Goal: Transaction & Acquisition: Purchase product/service

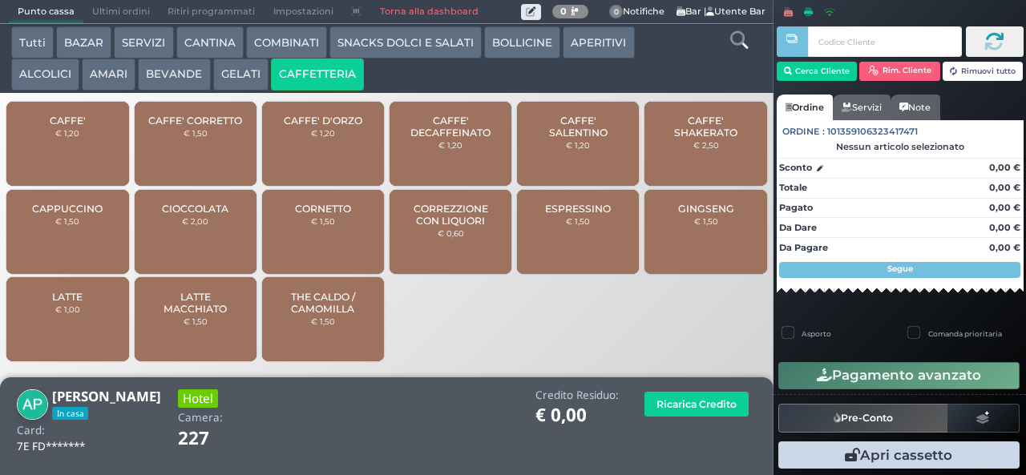
click at [77, 127] on span "CAFFE'" at bounding box center [68, 121] width 36 height 12
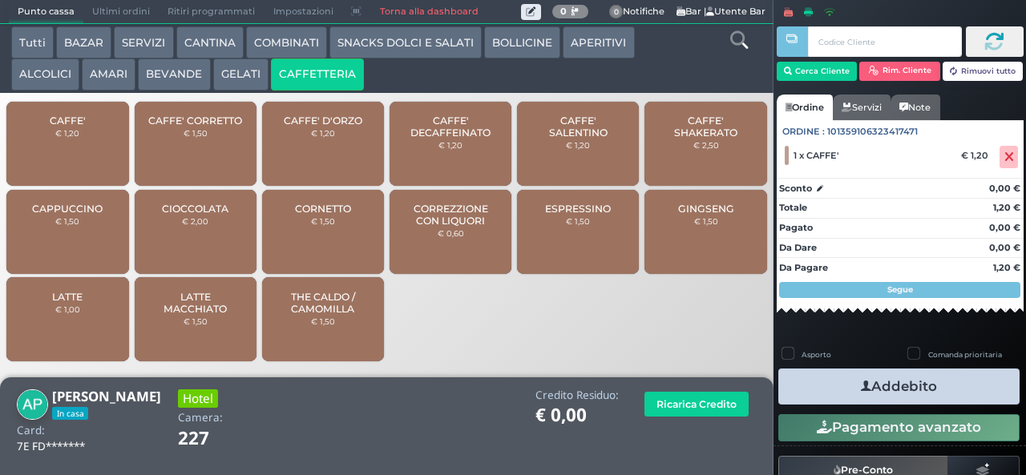
click at [863, 391] on icon "button" at bounding box center [866, 386] width 10 height 17
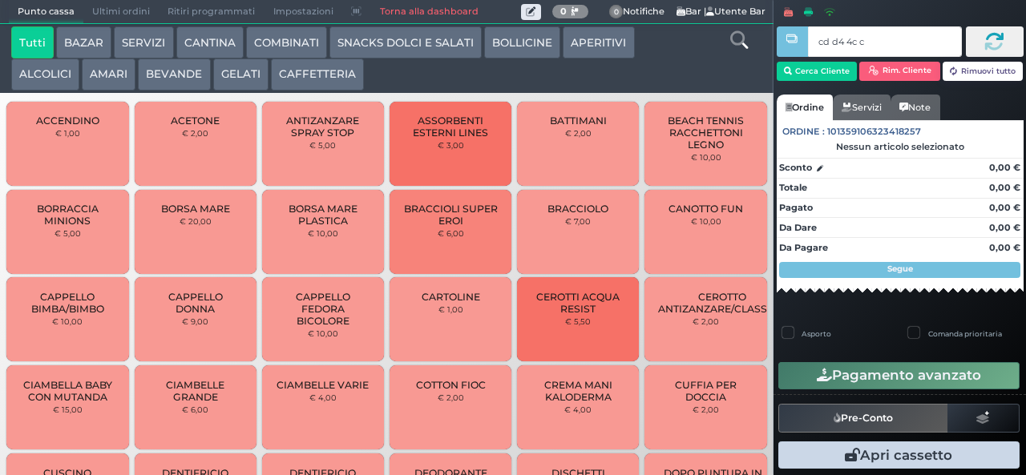
type input "cd d4 4c c3"
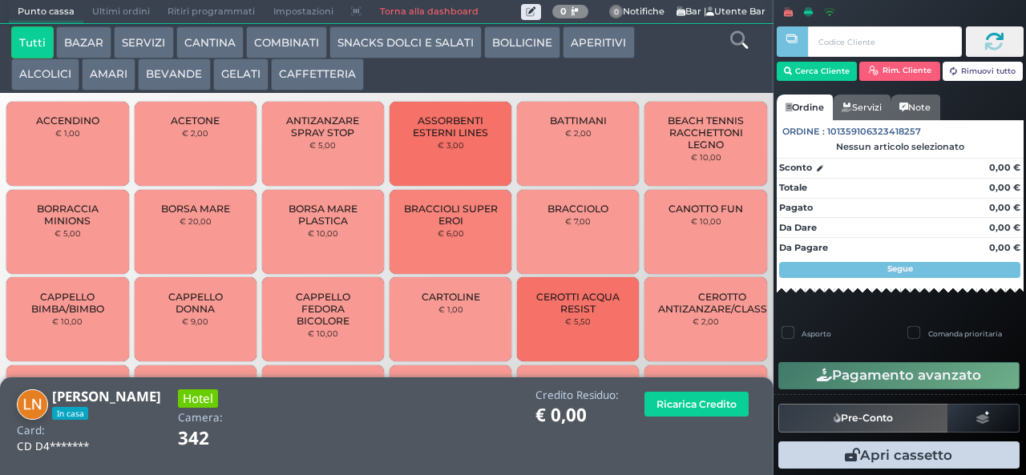
click at [183, 75] on button "BEVANDE" at bounding box center [174, 75] width 72 height 32
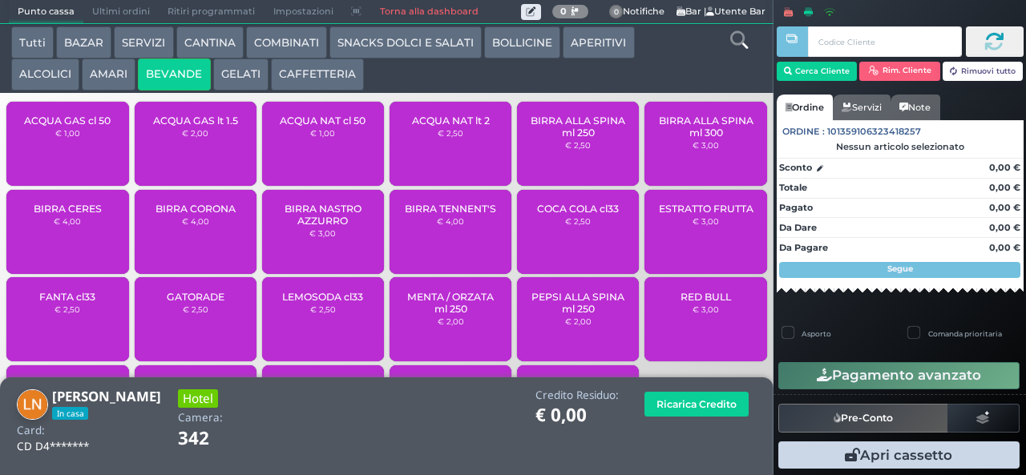
click at [336, 150] on div "ACQUA NAT cl 50 € 1,00" at bounding box center [323, 144] width 122 height 84
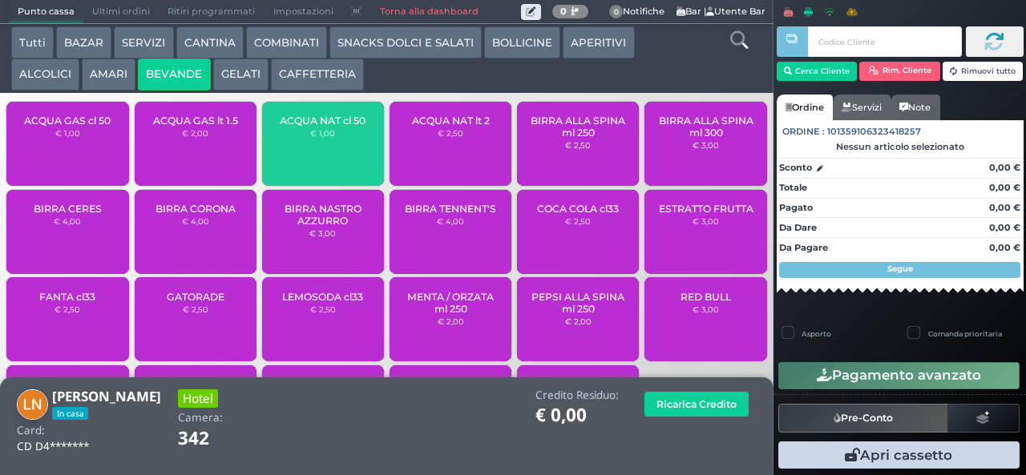
click at [341, 127] on span "ACQUA NAT cl 50" at bounding box center [323, 121] width 86 height 12
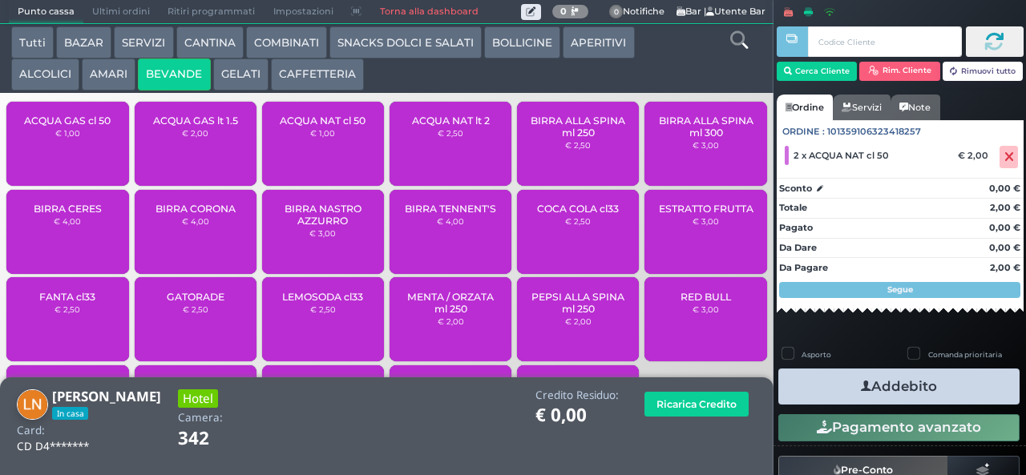
click at [861, 386] on icon "button" at bounding box center [866, 386] width 10 height 17
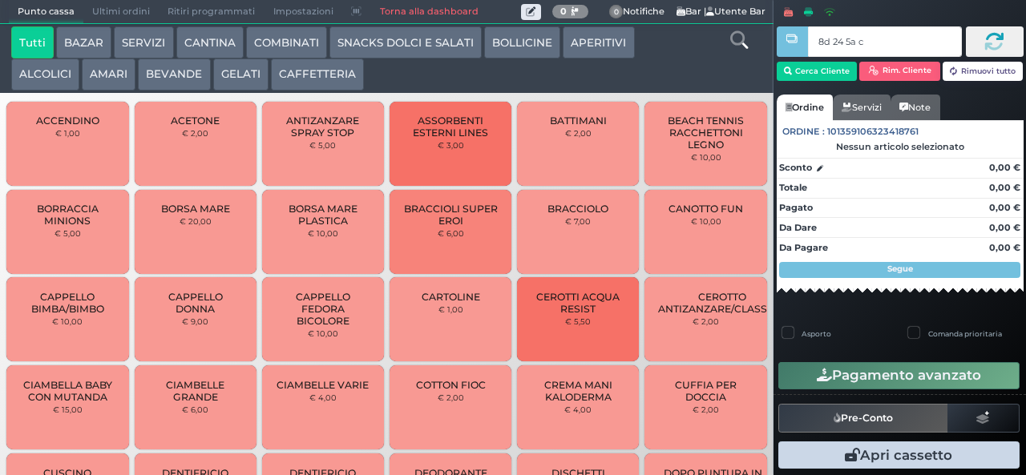
type input "8d 24 5a c3"
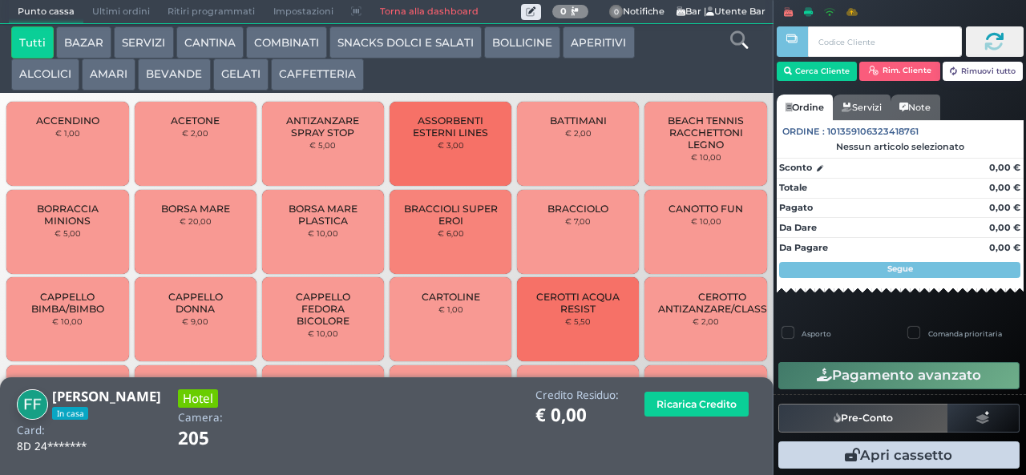
click at [309, 78] on button "CAFFETTERIA" at bounding box center [317, 75] width 93 height 32
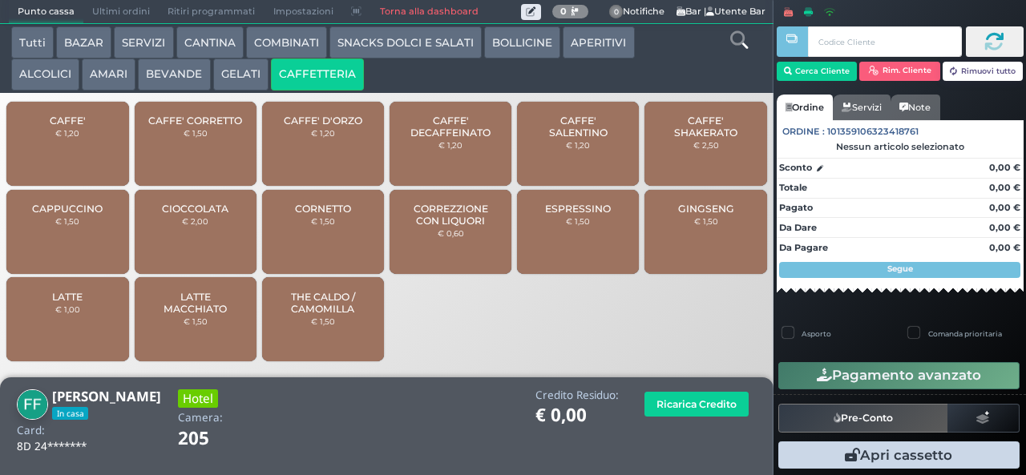
click at [79, 127] on span "CAFFE'" at bounding box center [68, 121] width 36 height 12
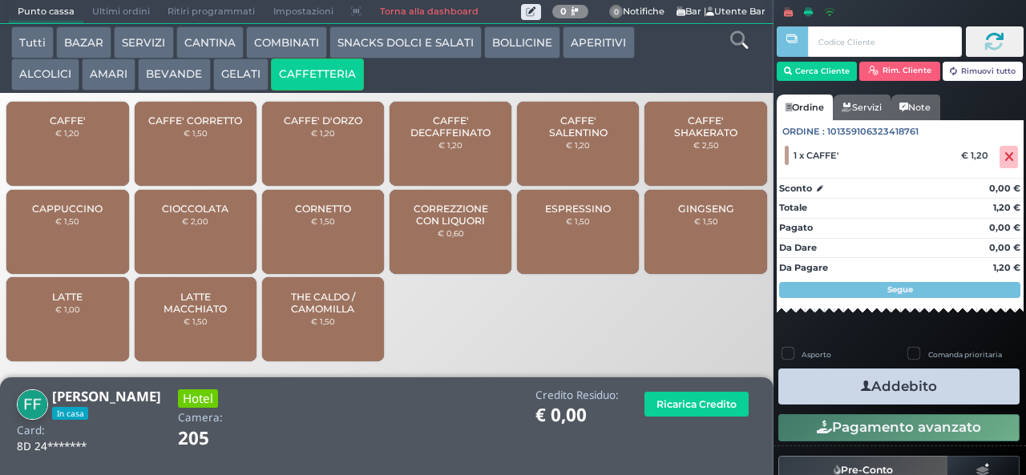
click at [916, 402] on button "Addebito" at bounding box center [898, 387] width 241 height 36
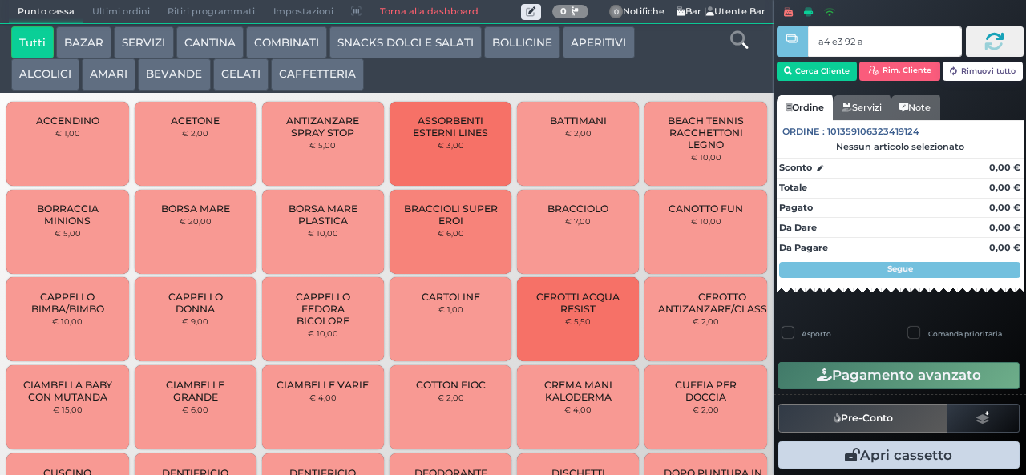
type input "a4 e3 92 af"
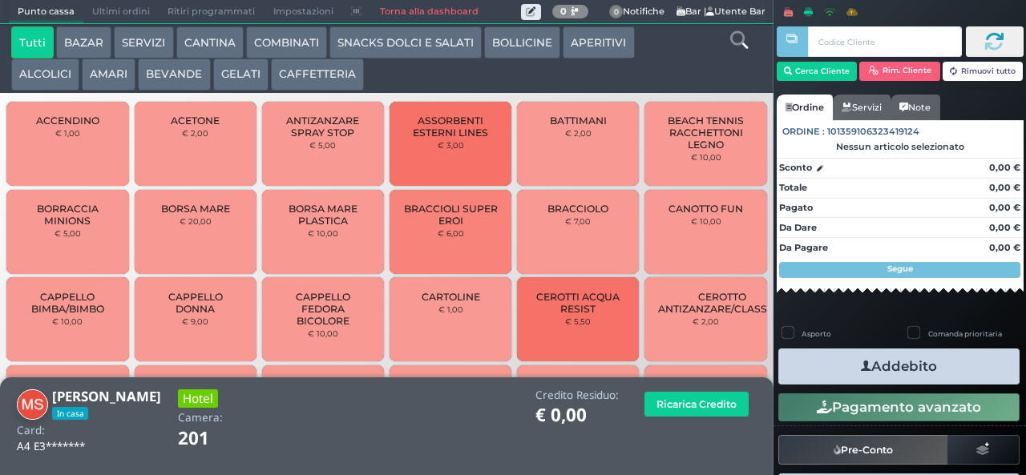
click at [861, 366] on icon "button" at bounding box center [866, 366] width 10 height 17
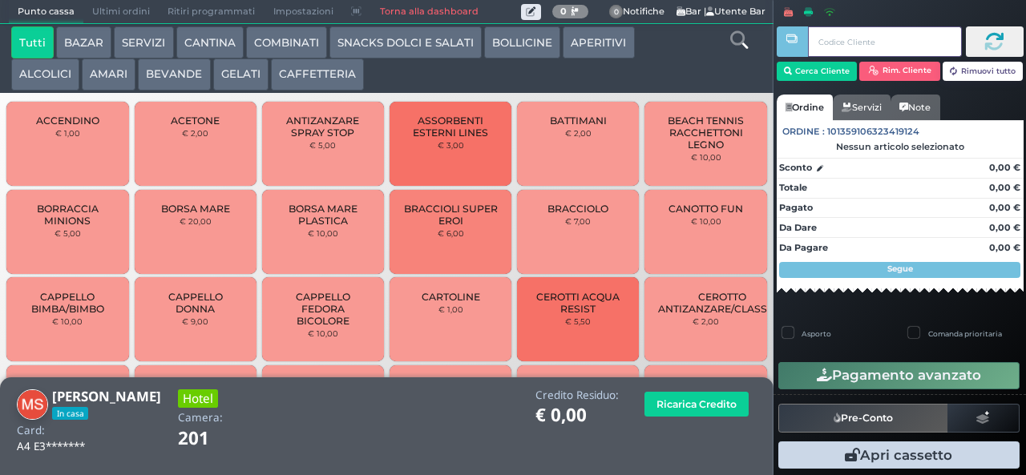
scroll to position [5, 0]
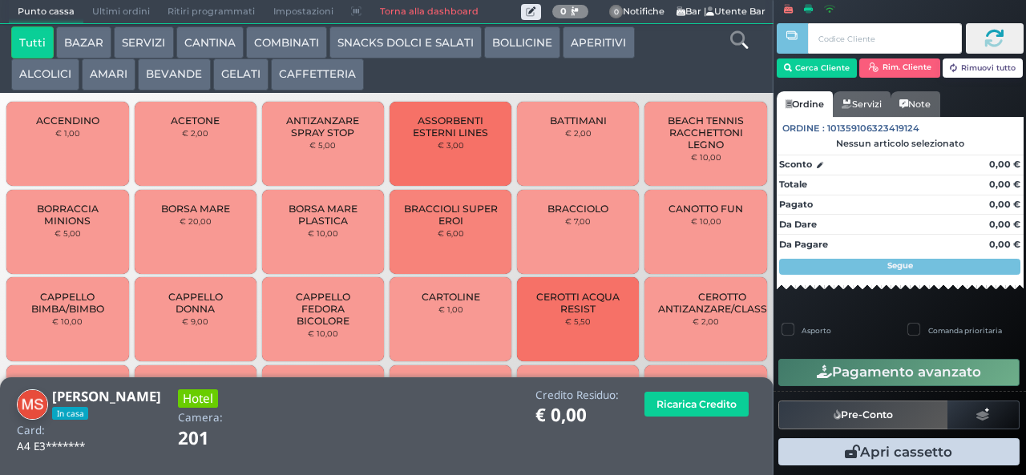
click at [312, 75] on button "CAFFETTERIA" at bounding box center [317, 75] width 93 height 32
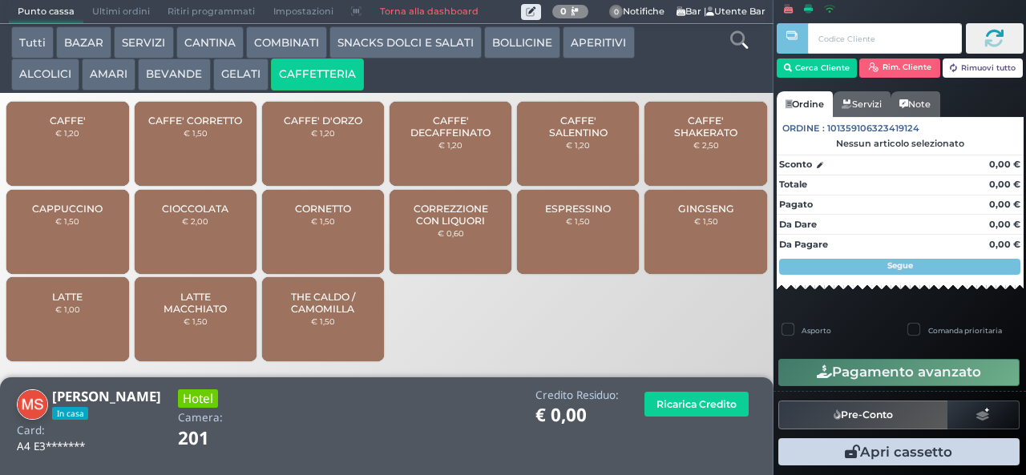
click at [79, 127] on span "CAFFE'" at bounding box center [68, 121] width 36 height 12
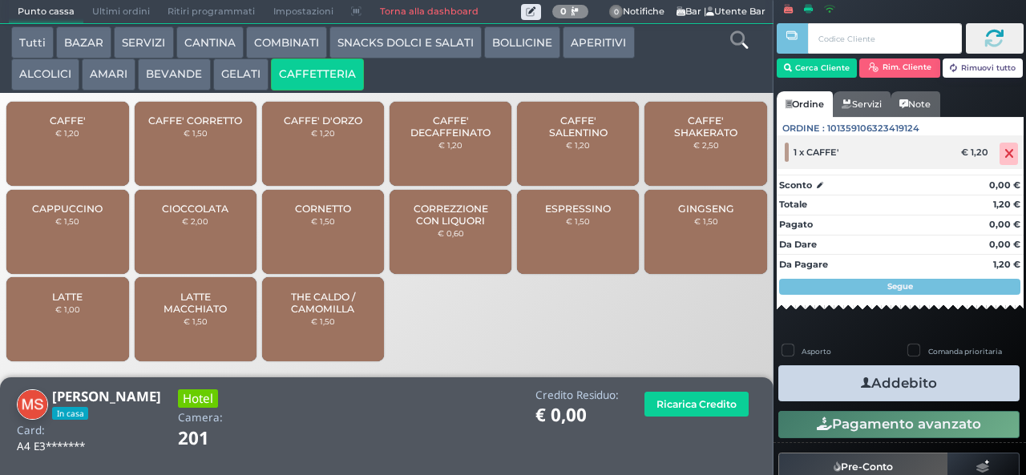
click at [1004, 154] on icon at bounding box center [1009, 154] width 10 height 1
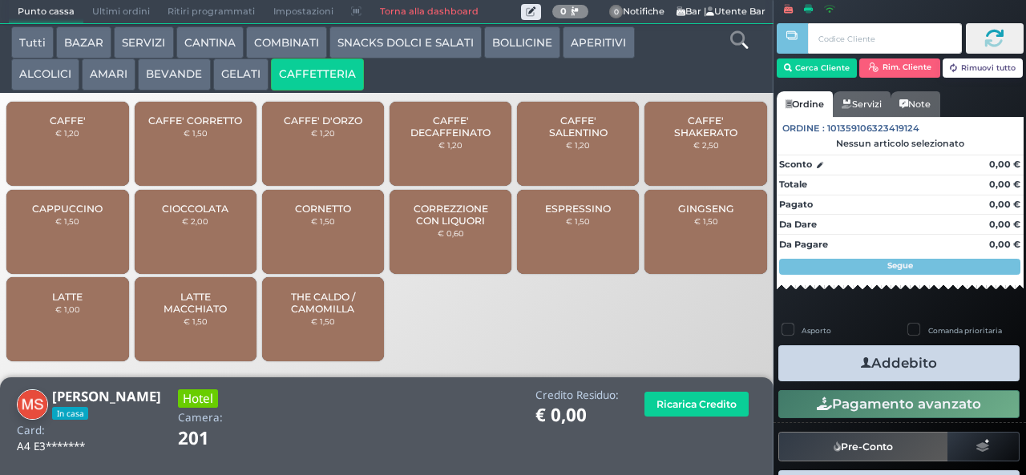
click at [972, 366] on button "Addebito" at bounding box center [898, 364] width 241 height 36
click at [911, 68] on button "Rim. Cliente" at bounding box center [899, 68] width 81 height 19
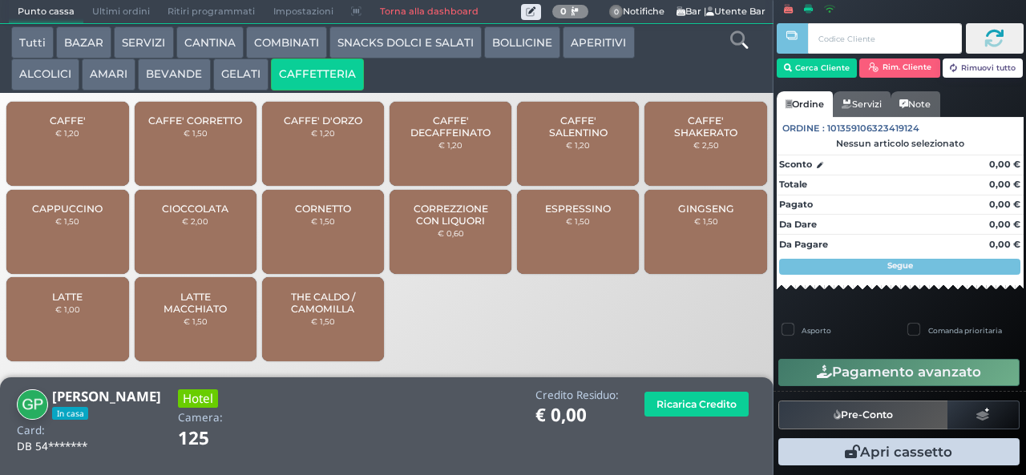
click at [322, 80] on button "CAFFETTERIA" at bounding box center [317, 75] width 93 height 32
click at [78, 127] on span "CAFFE'" at bounding box center [68, 121] width 36 height 12
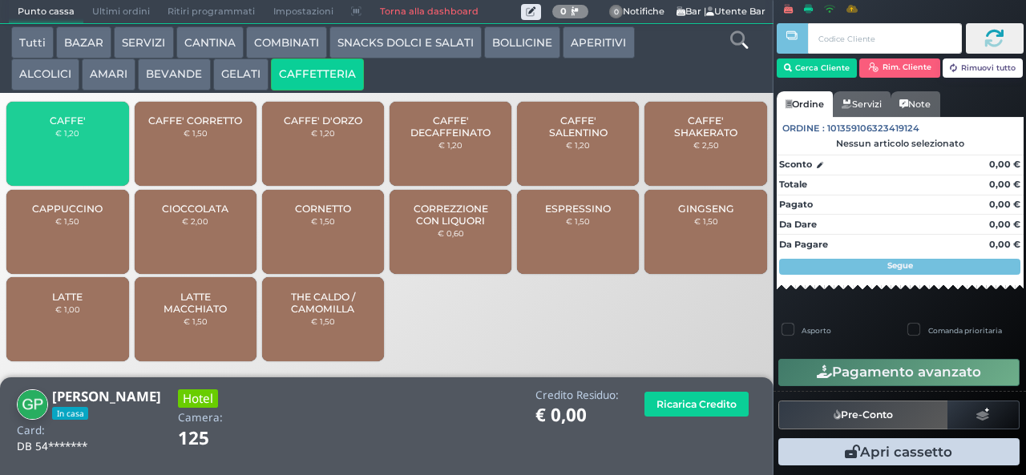
click at [77, 127] on span "CAFFE'" at bounding box center [68, 121] width 36 height 12
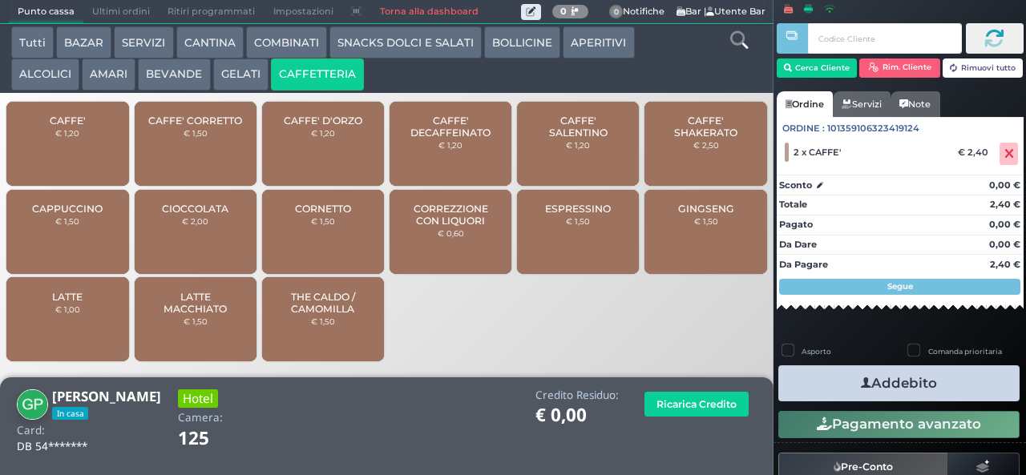
click at [913, 378] on button "Addebito" at bounding box center [898, 384] width 241 height 36
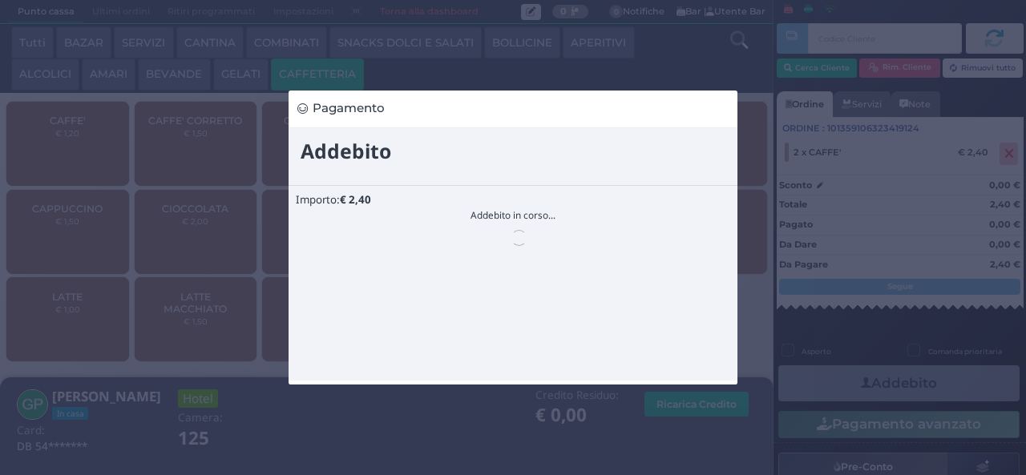
scroll to position [0, 0]
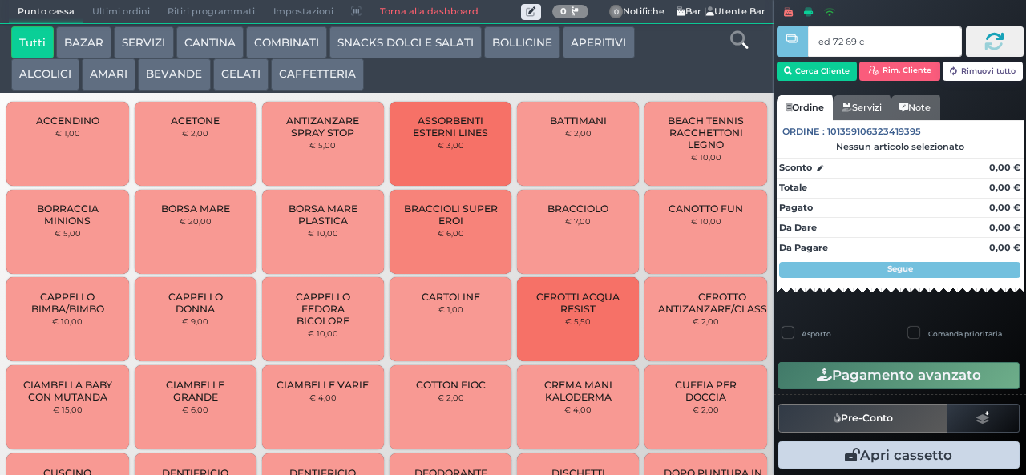
type input "ed 72 69 c3"
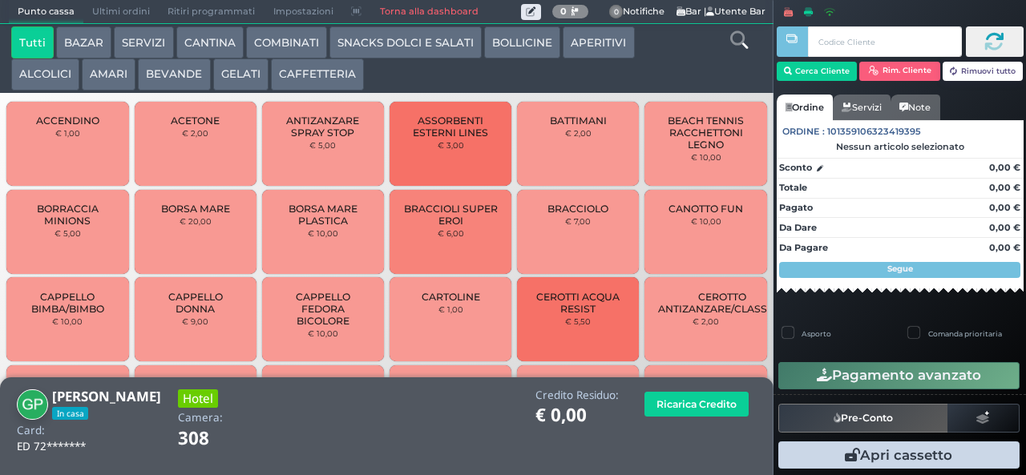
click at [313, 71] on button "CAFFETTERIA" at bounding box center [317, 75] width 93 height 32
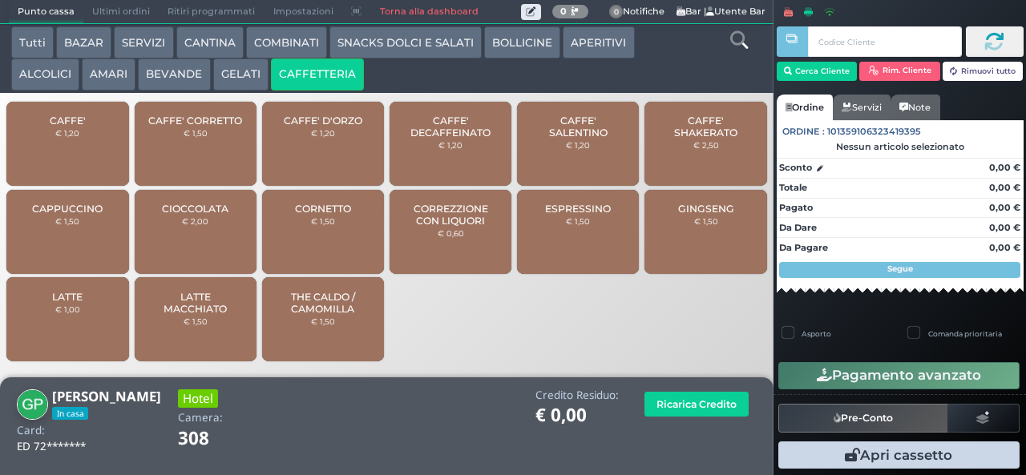
click at [101, 143] on div "CAFFE' € 1,20" at bounding box center [67, 144] width 122 height 84
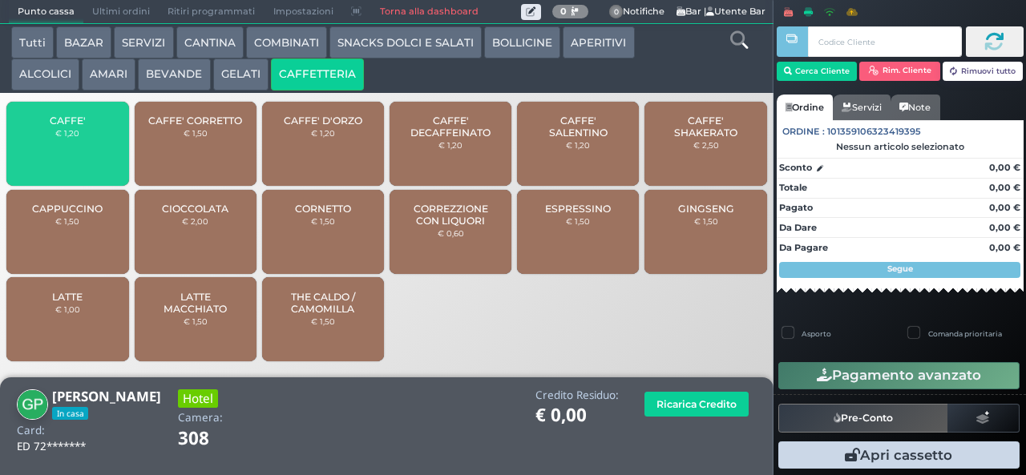
click at [107, 138] on div "CAFFE' € 1,20" at bounding box center [67, 144] width 122 height 84
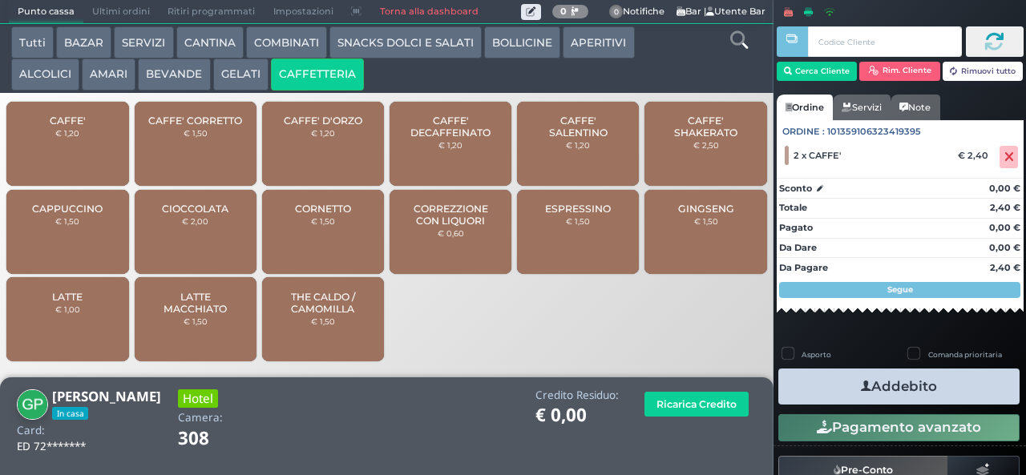
click at [861, 387] on icon "button" at bounding box center [866, 386] width 10 height 17
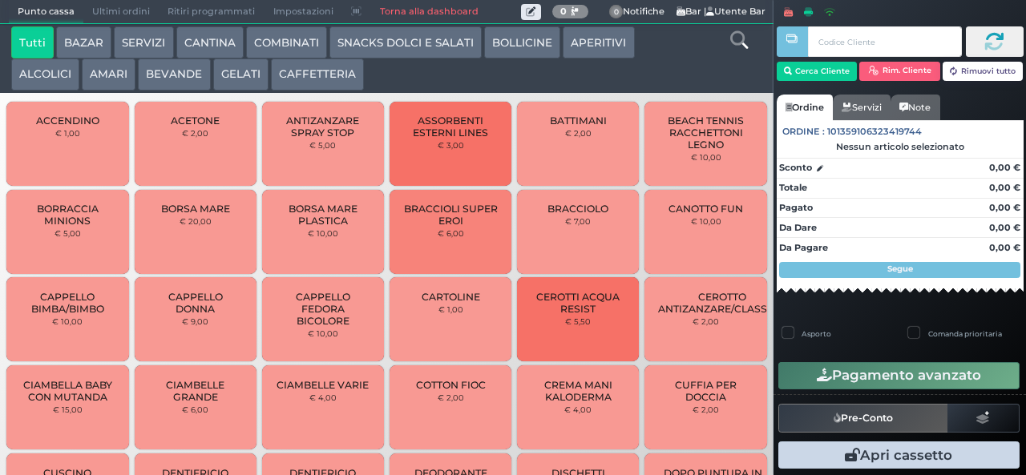
click at [81, 41] on button "BAZAR" at bounding box center [83, 42] width 55 height 32
click at [56, 26] on button "BAZAR" at bounding box center [83, 42] width 55 height 32
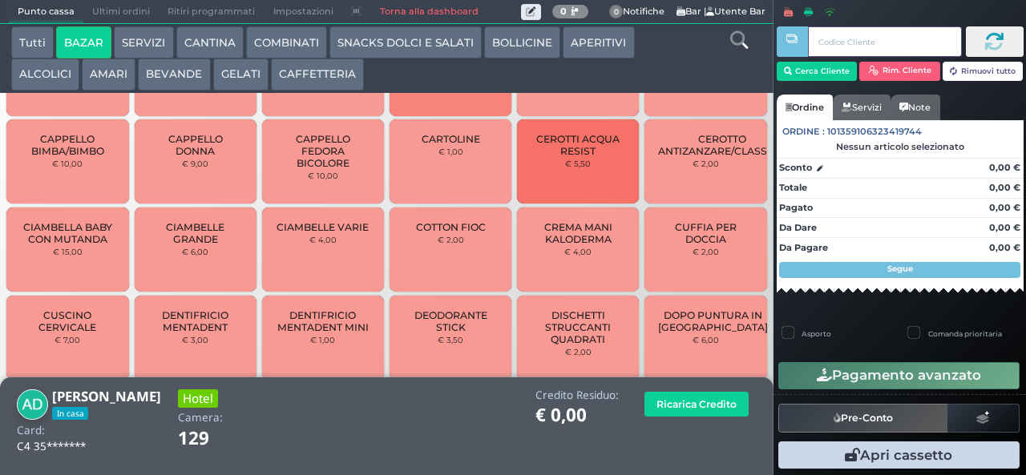
scroll to position [263, 0]
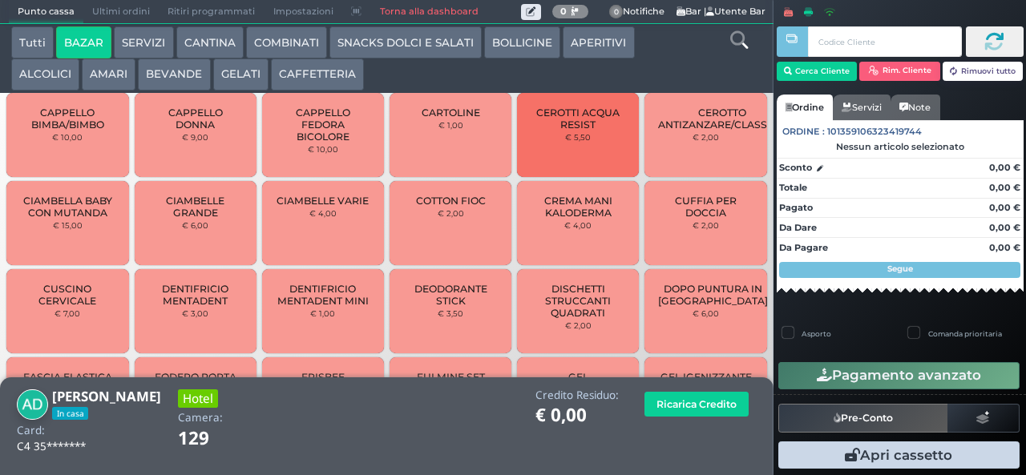
click at [191, 307] on span "DENTIFRICIO MENTADENT" at bounding box center [194, 295] width 95 height 24
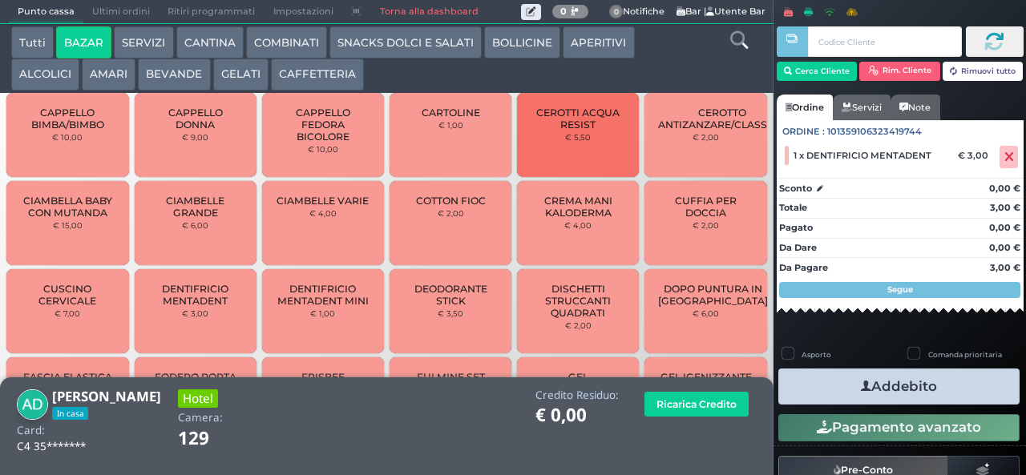
click at [861, 386] on icon "button" at bounding box center [866, 386] width 10 height 17
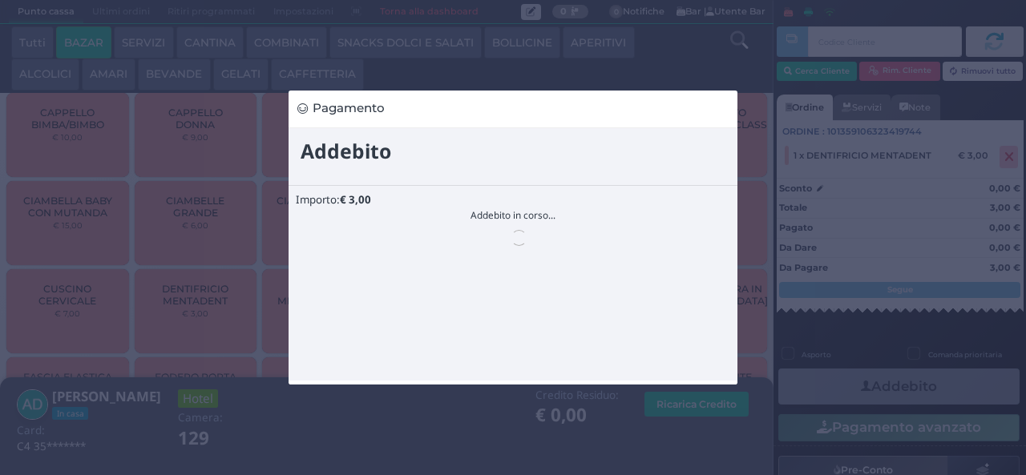
scroll to position [0, 0]
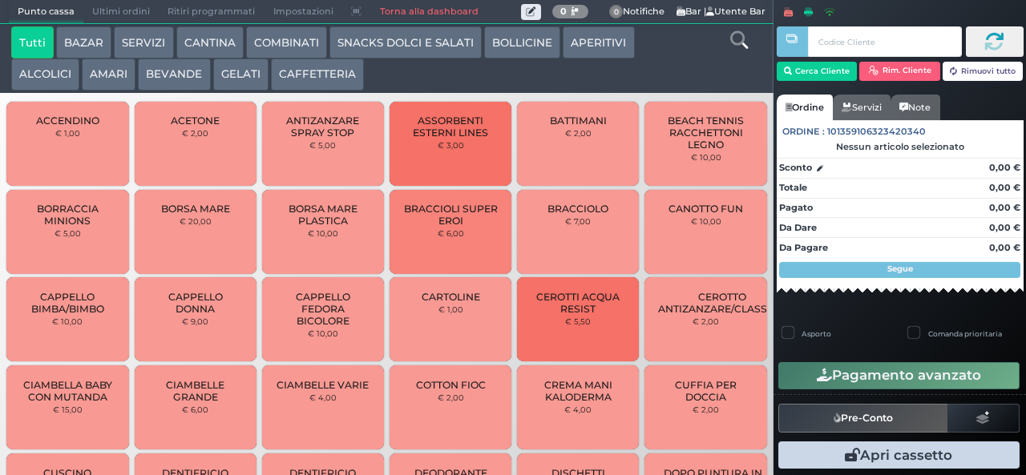
click at [81, 42] on button "BAZAR" at bounding box center [83, 42] width 55 height 32
click at [56, 26] on button "BAZAR" at bounding box center [83, 42] width 55 height 32
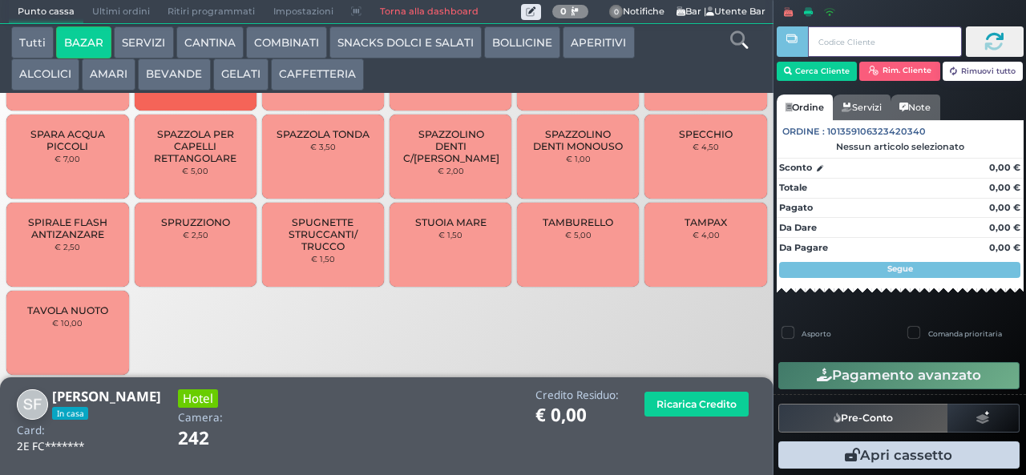
scroll to position [1490, 0]
click at [696, 229] on span "TAMPAX" at bounding box center [706, 223] width 42 height 12
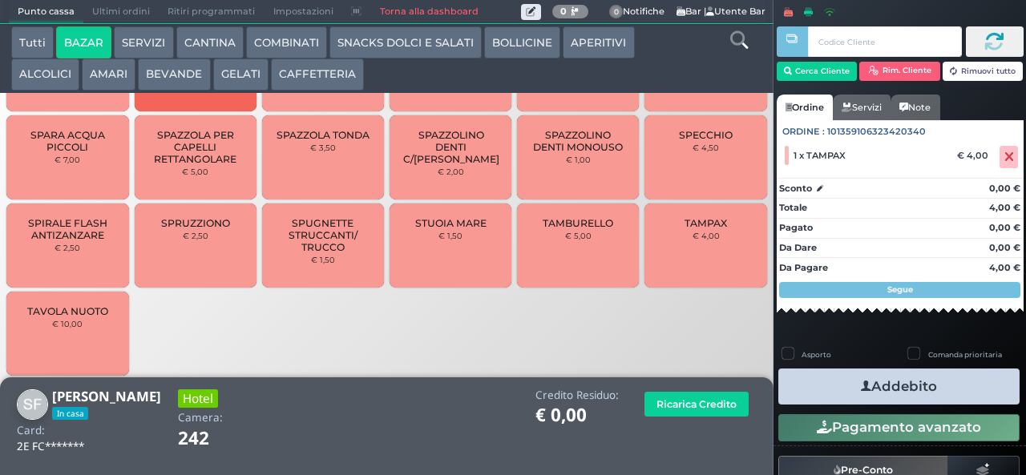
click at [821, 394] on button "Addebito" at bounding box center [898, 387] width 241 height 36
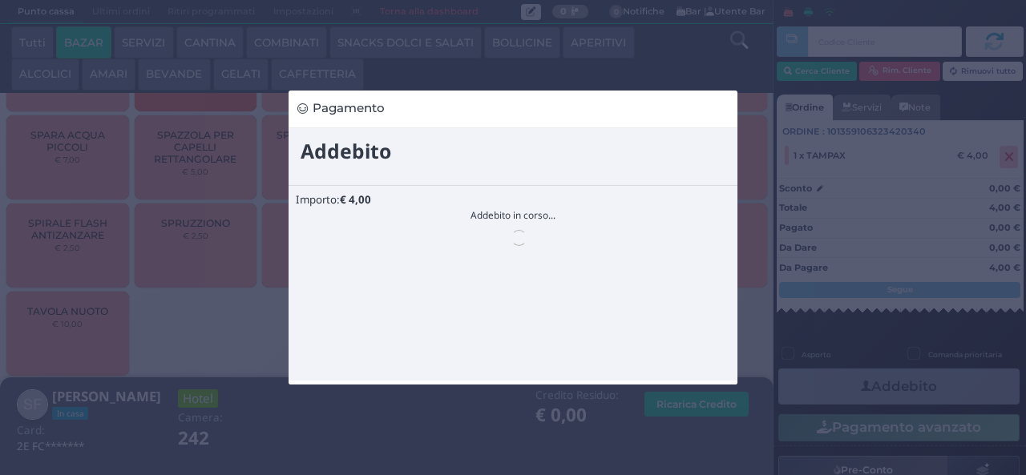
scroll to position [0, 0]
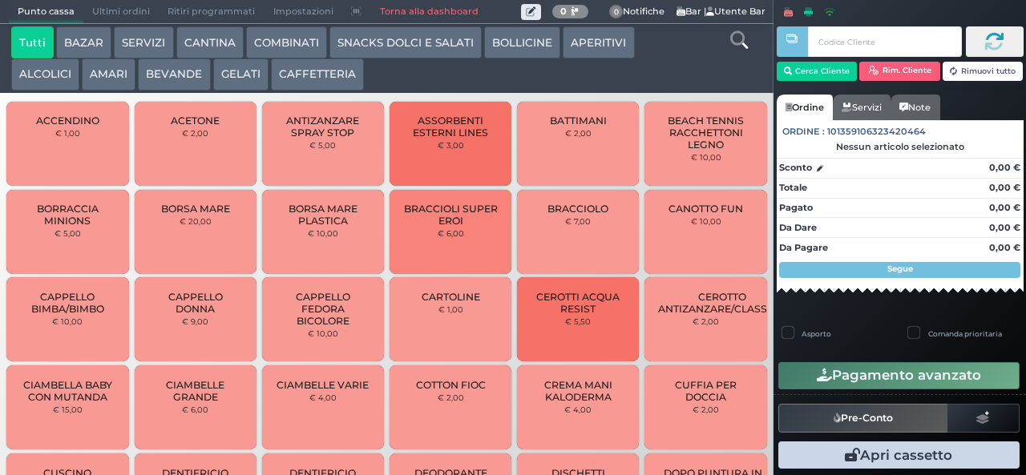
click at [87, 39] on button "BAZAR" at bounding box center [83, 42] width 55 height 32
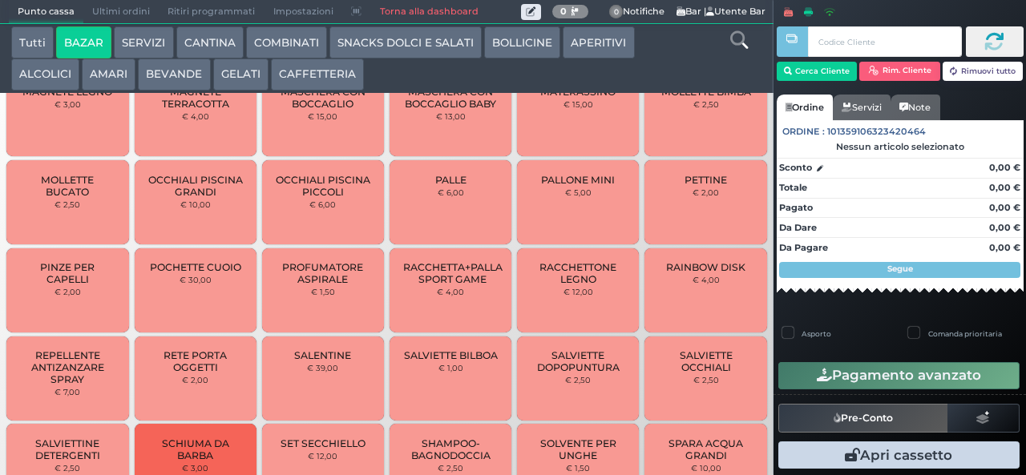
scroll to position [921, 0]
click at [56, 26] on button "BAZAR" at bounding box center [83, 42] width 55 height 32
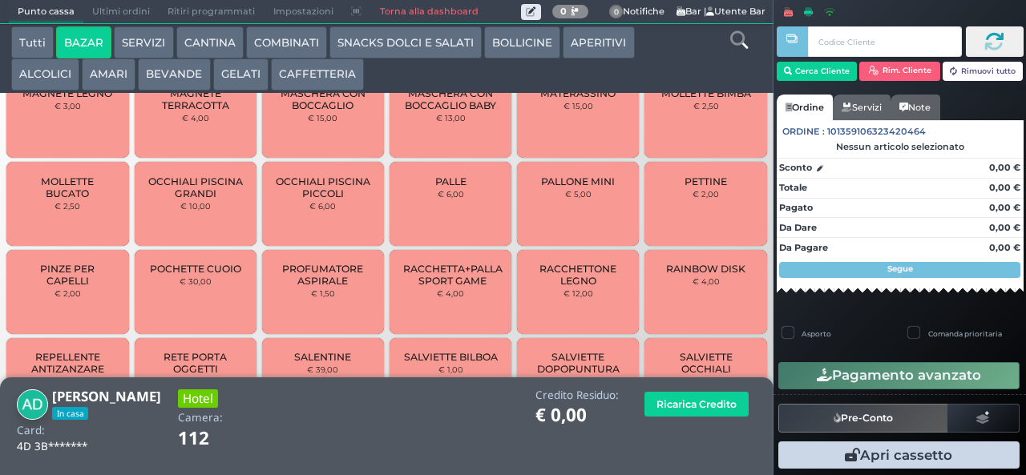
click at [576, 188] on span "PALLONE MINI" at bounding box center [578, 182] width 74 height 12
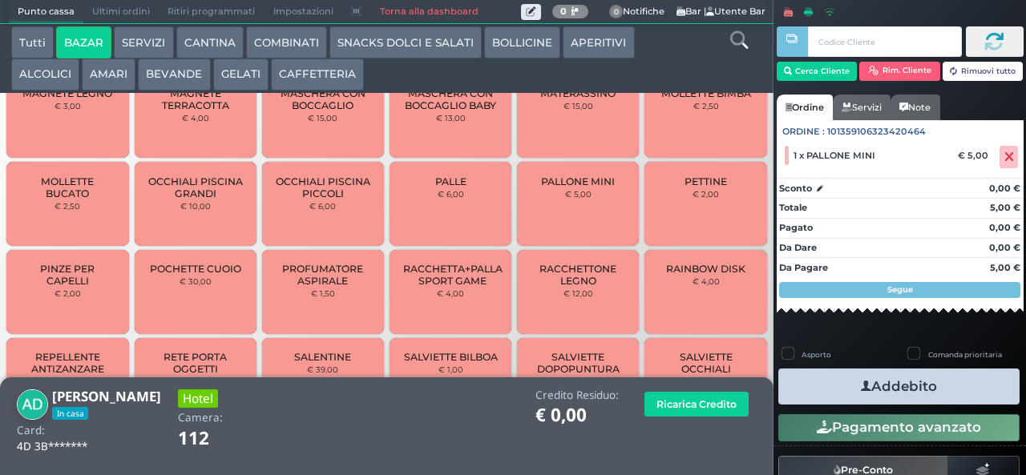
click at [820, 390] on button "Addebito" at bounding box center [898, 387] width 241 height 36
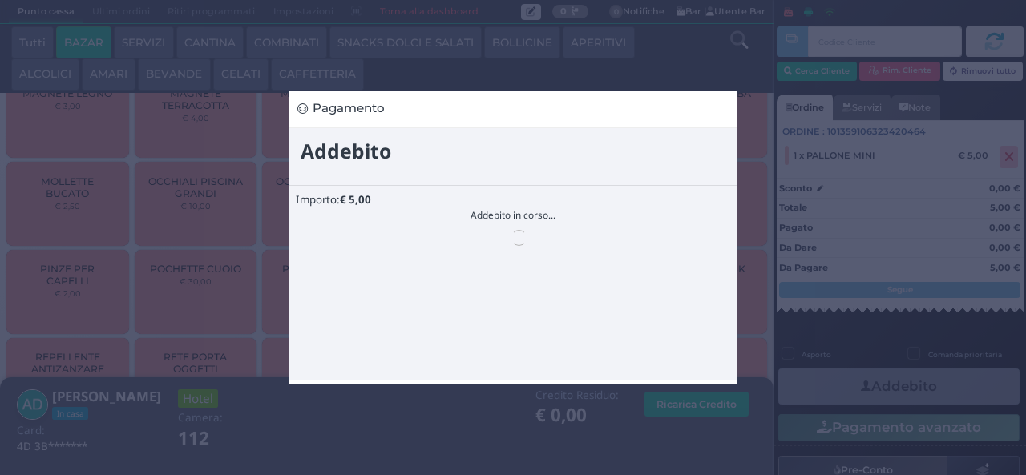
scroll to position [0, 0]
